Goal: Find specific page/section: Find specific page/section

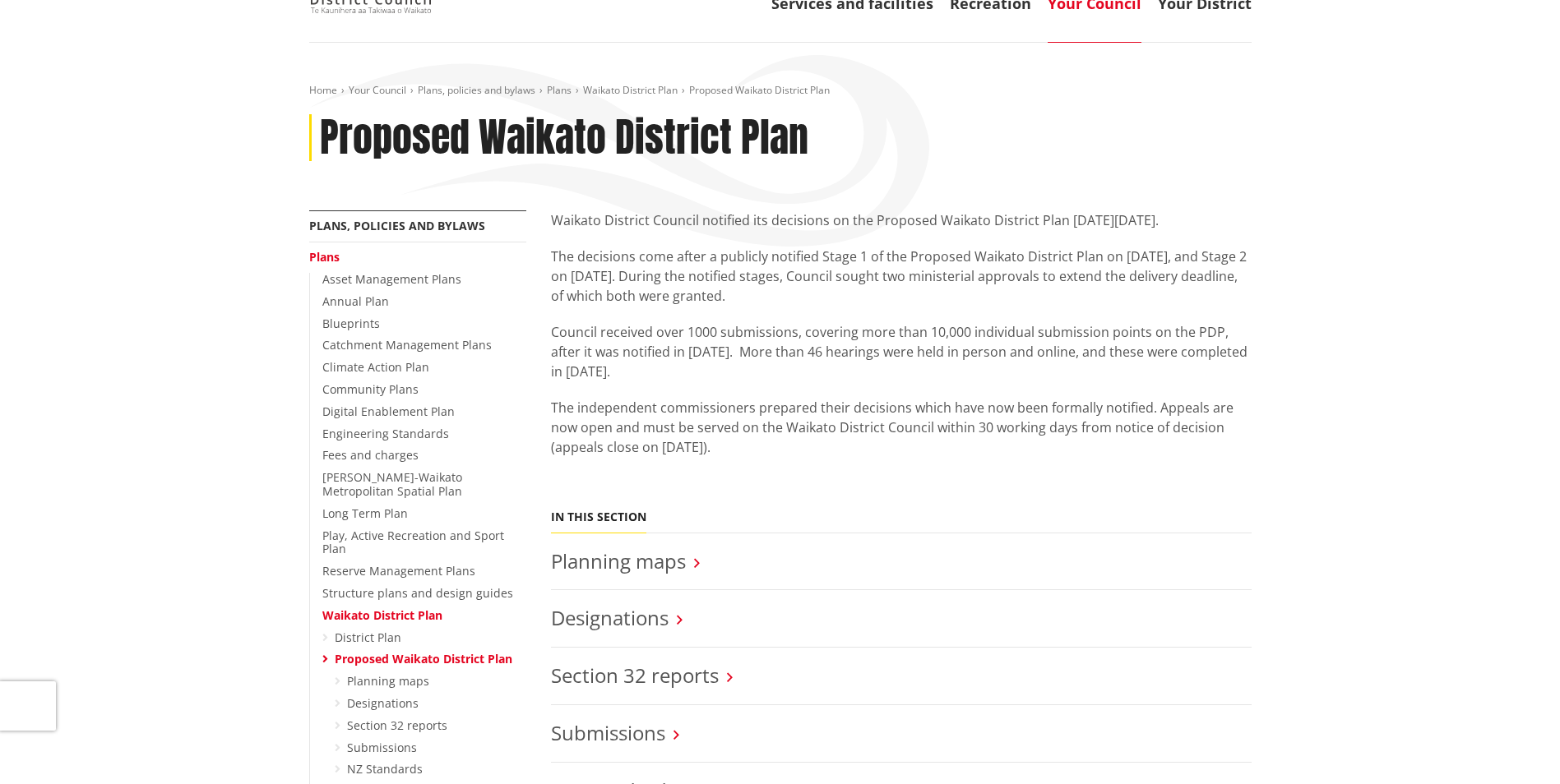
scroll to position [247, 0]
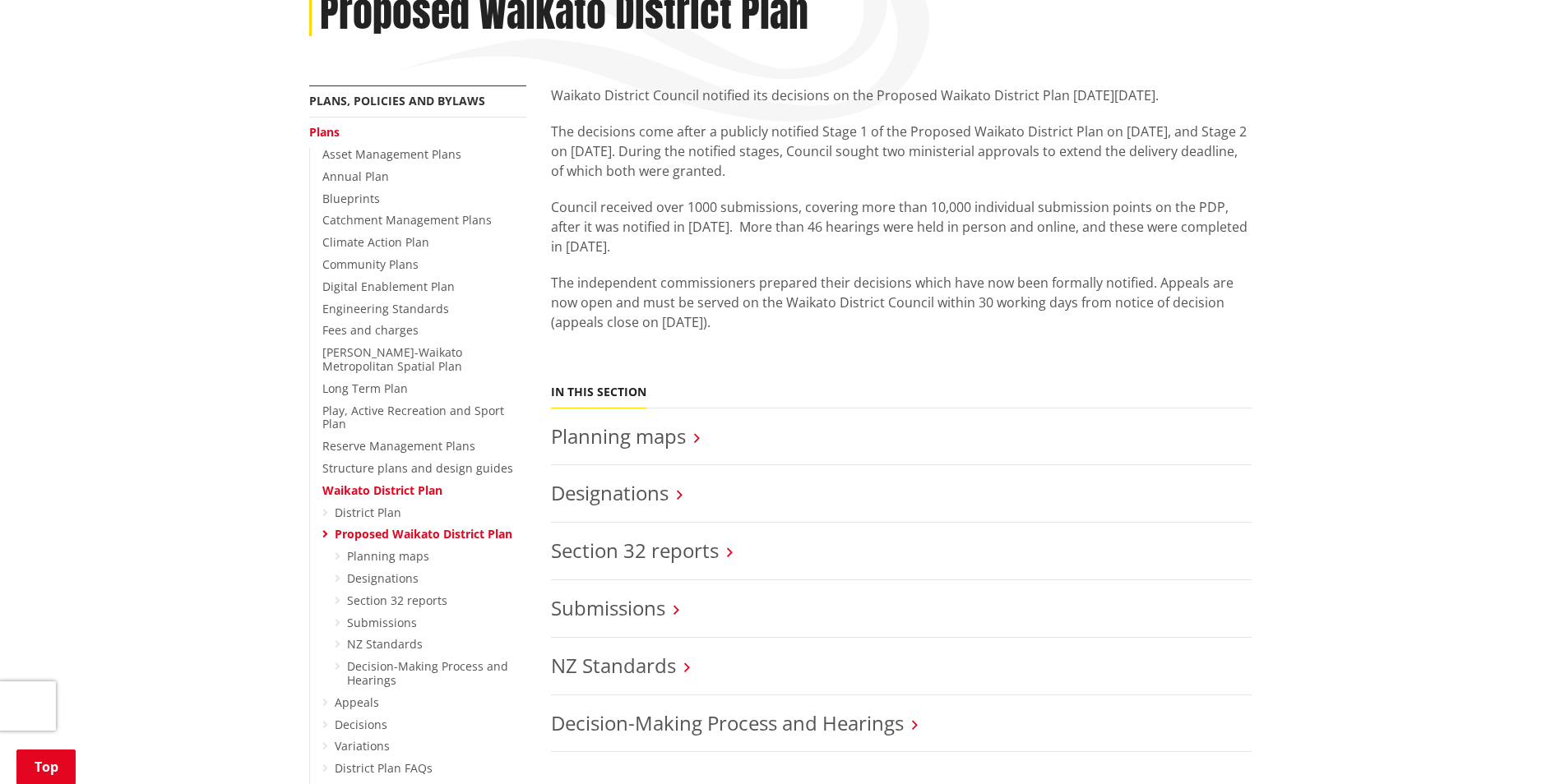
click at [431, 526] on link "Proposed Waikato District Plan" at bounding box center [423, 534] width 177 height 16
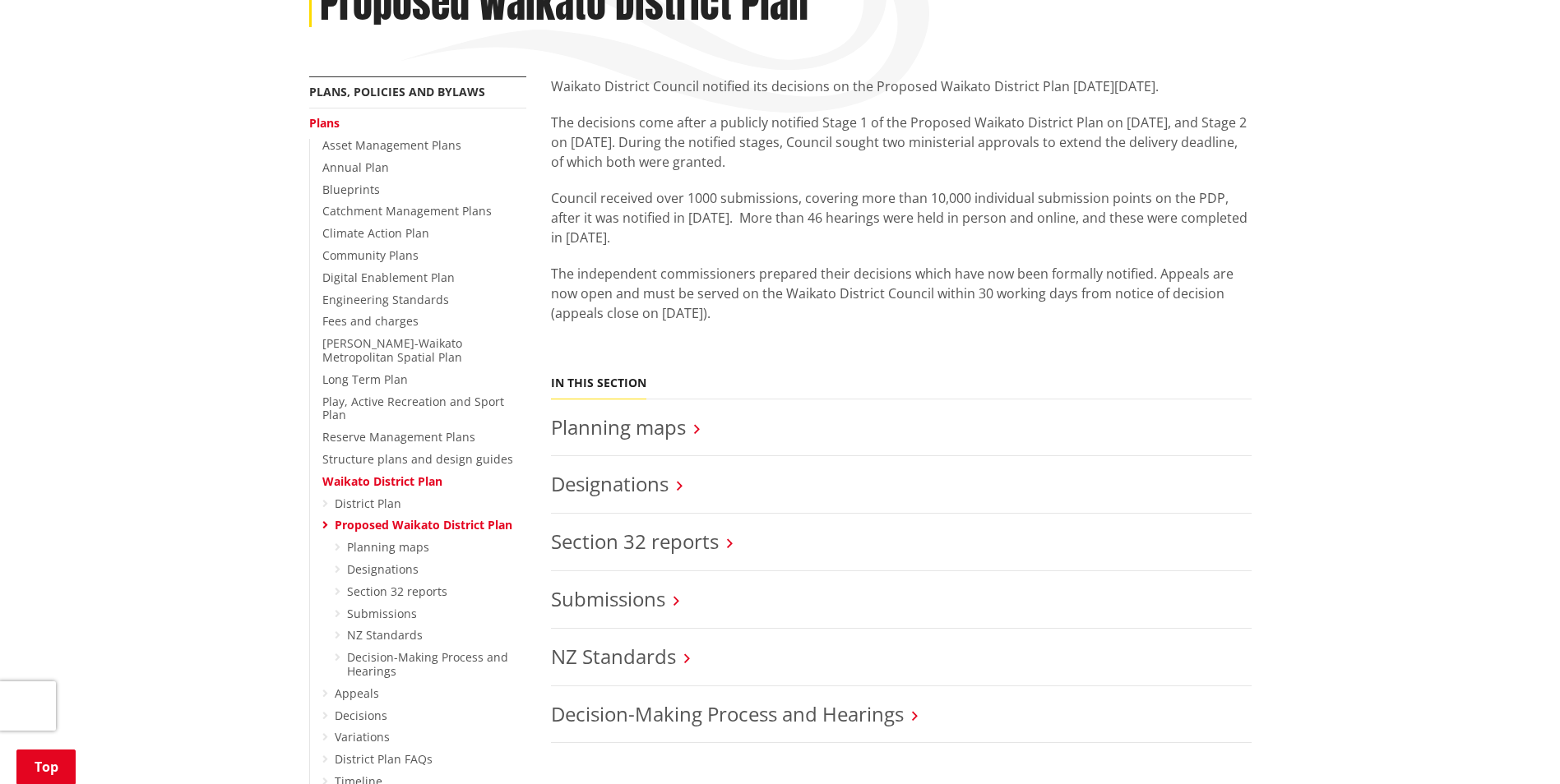
scroll to position [329, 0]
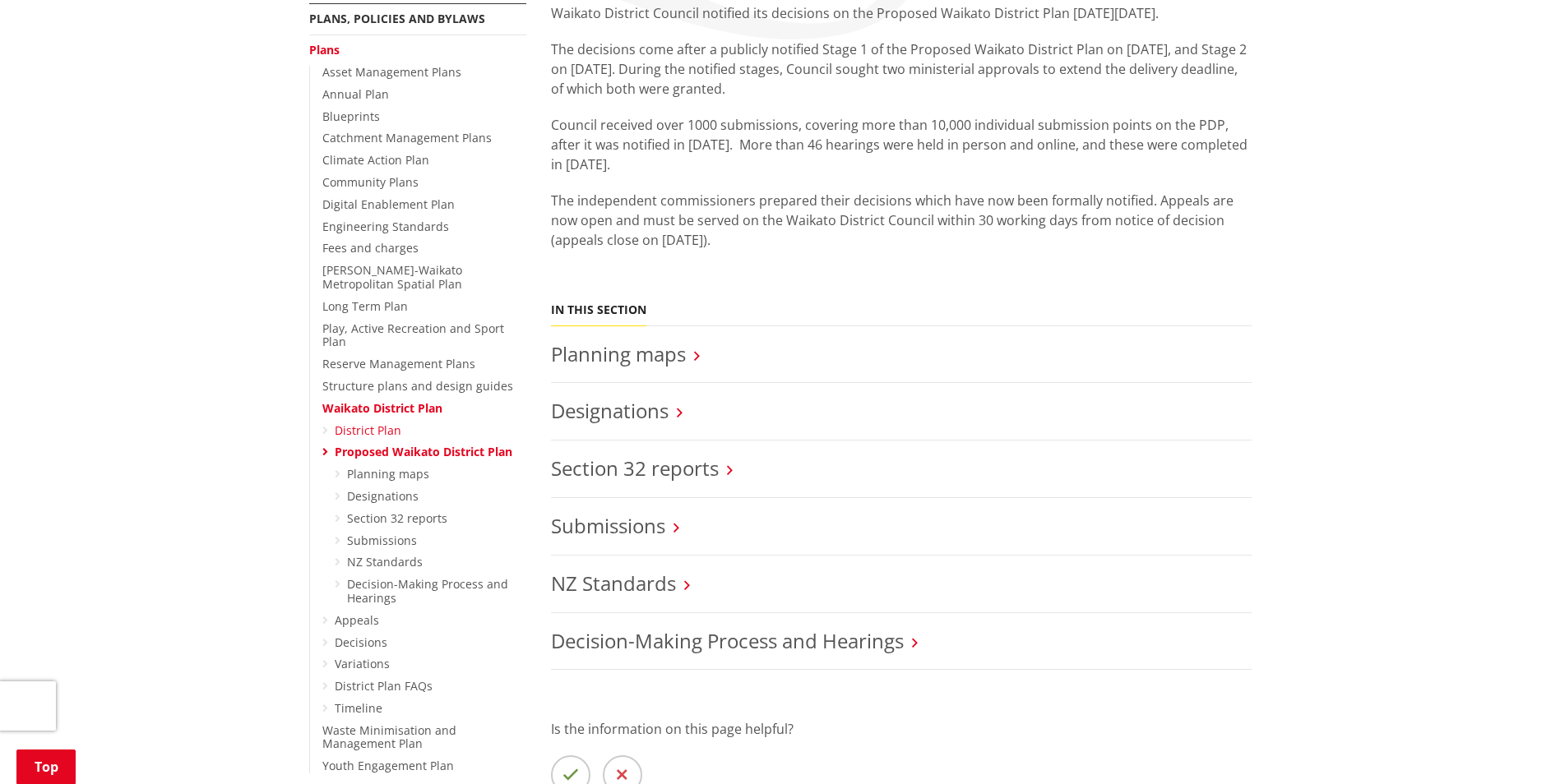
click at [377, 422] on link "District Plan" at bounding box center [368, 430] width 67 height 16
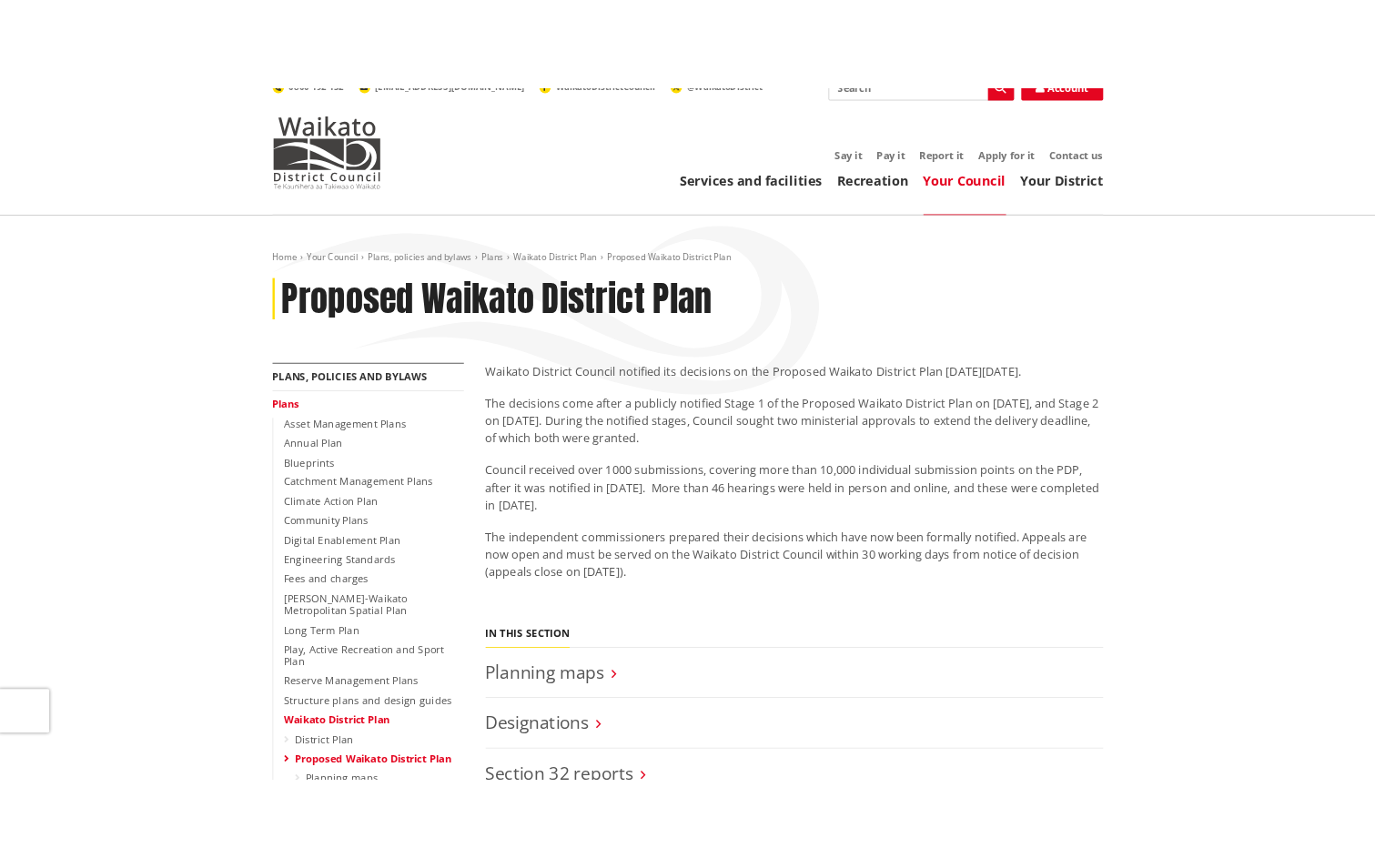
scroll to position [0, 0]
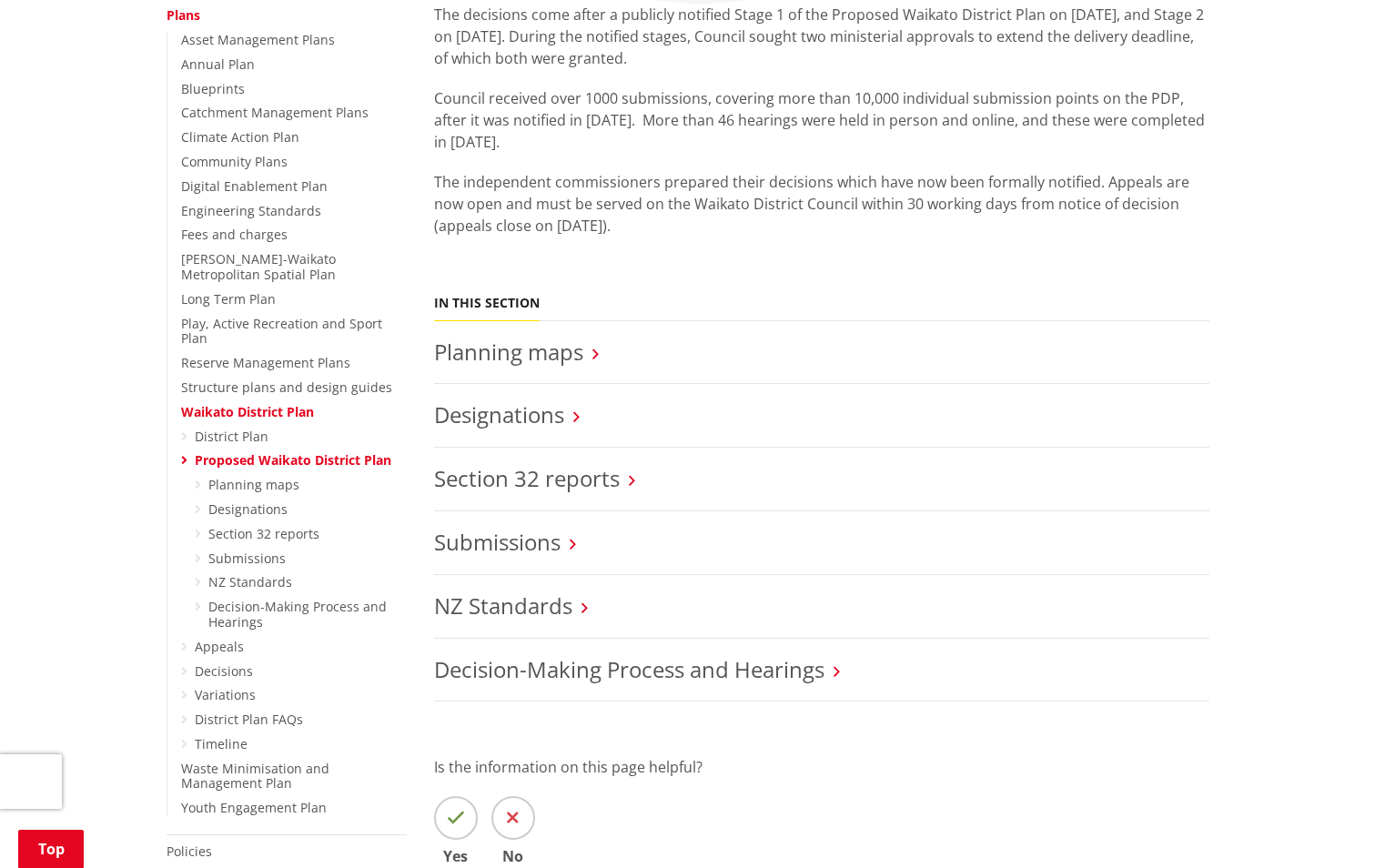
scroll to position [546, 0]
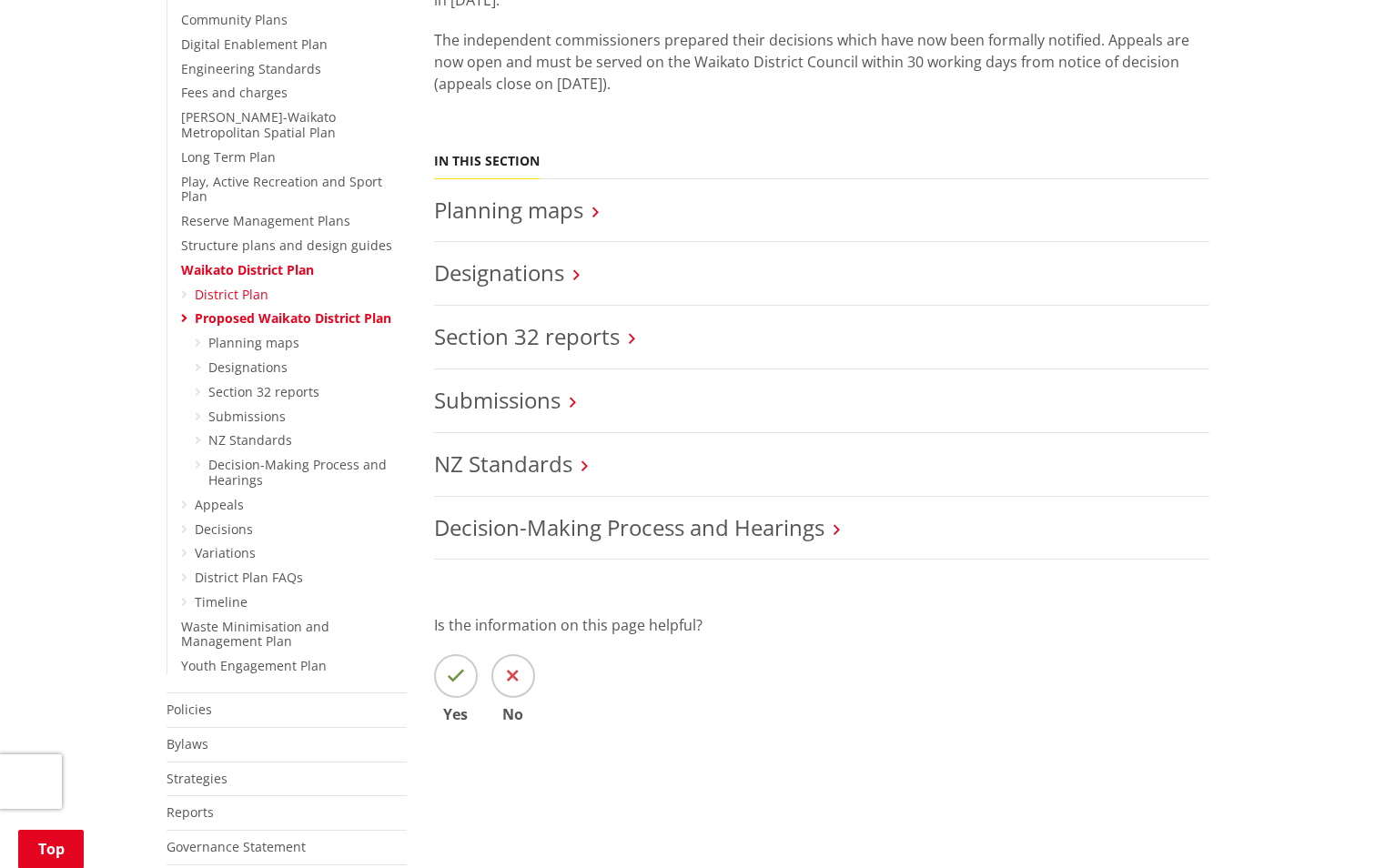
click at [227, 286] on link "District Plan" at bounding box center [231, 294] width 74 height 17
